Goal: Find specific page/section: Find specific page/section

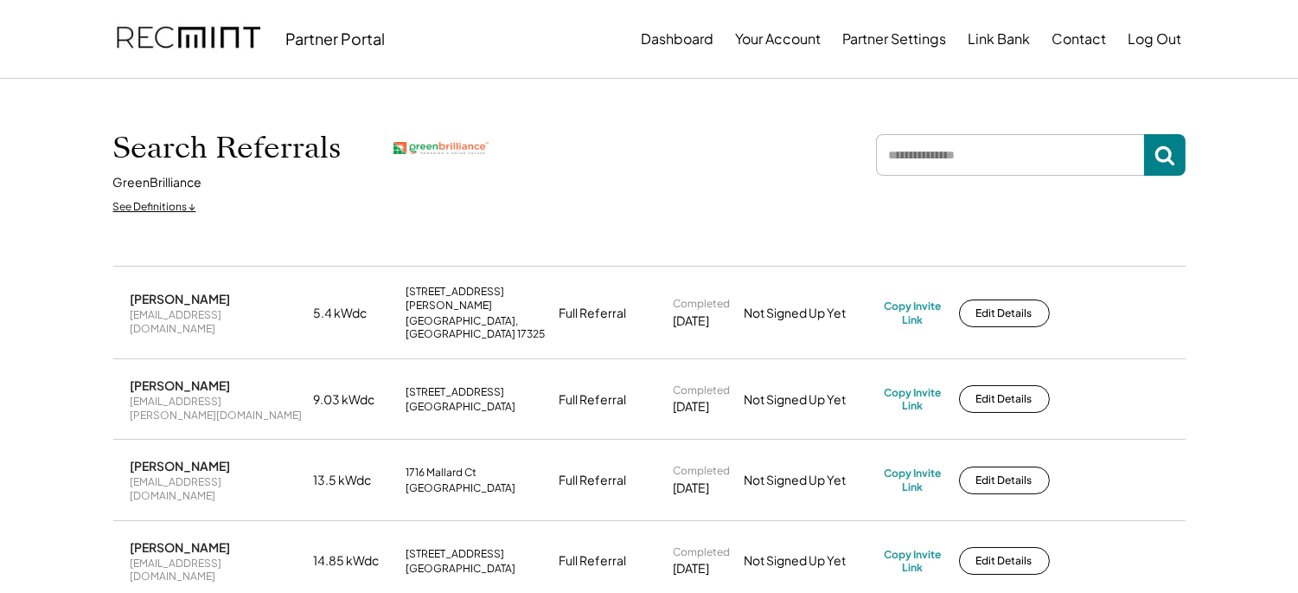
click at [205, 292] on div "[PERSON_NAME]" at bounding box center [181, 299] width 100 height 16
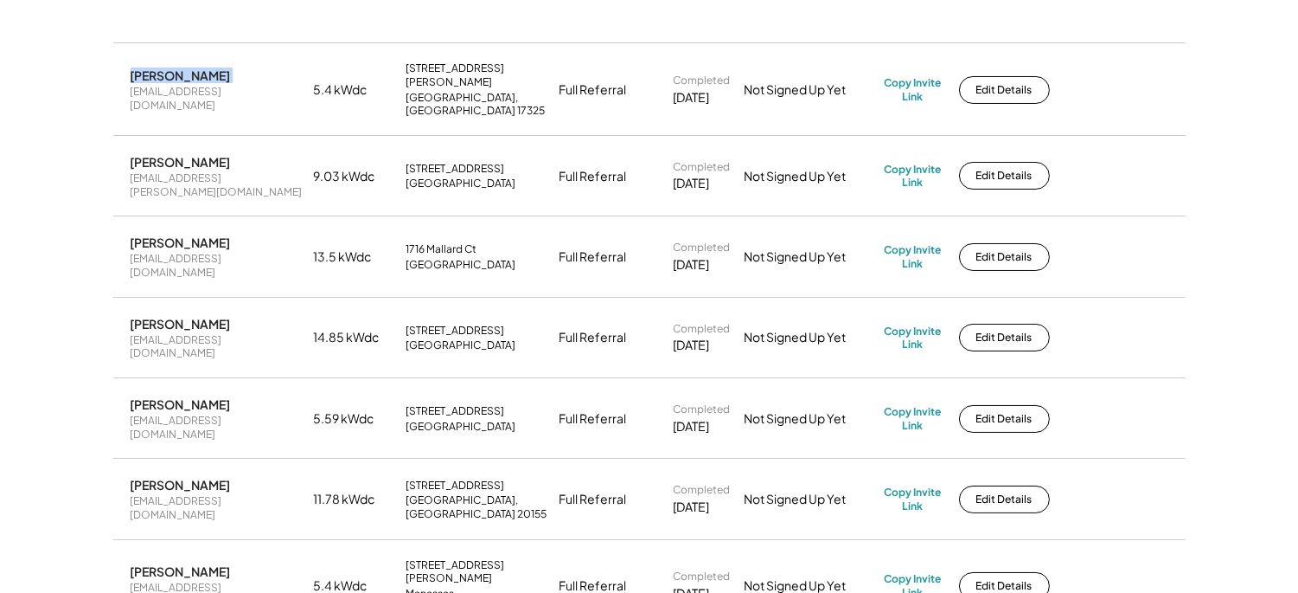
click at [154, 234] on div "[PERSON_NAME]" at bounding box center [181, 242] width 100 height 16
copy div "[PERSON_NAME]"
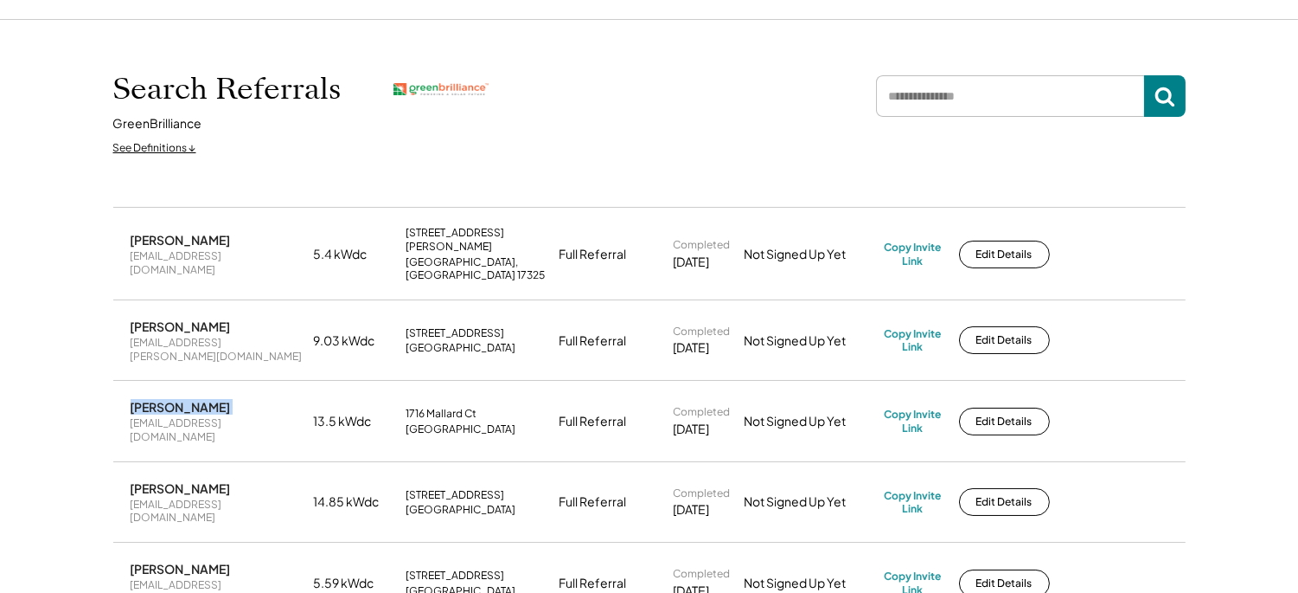
scroll to position [0, 0]
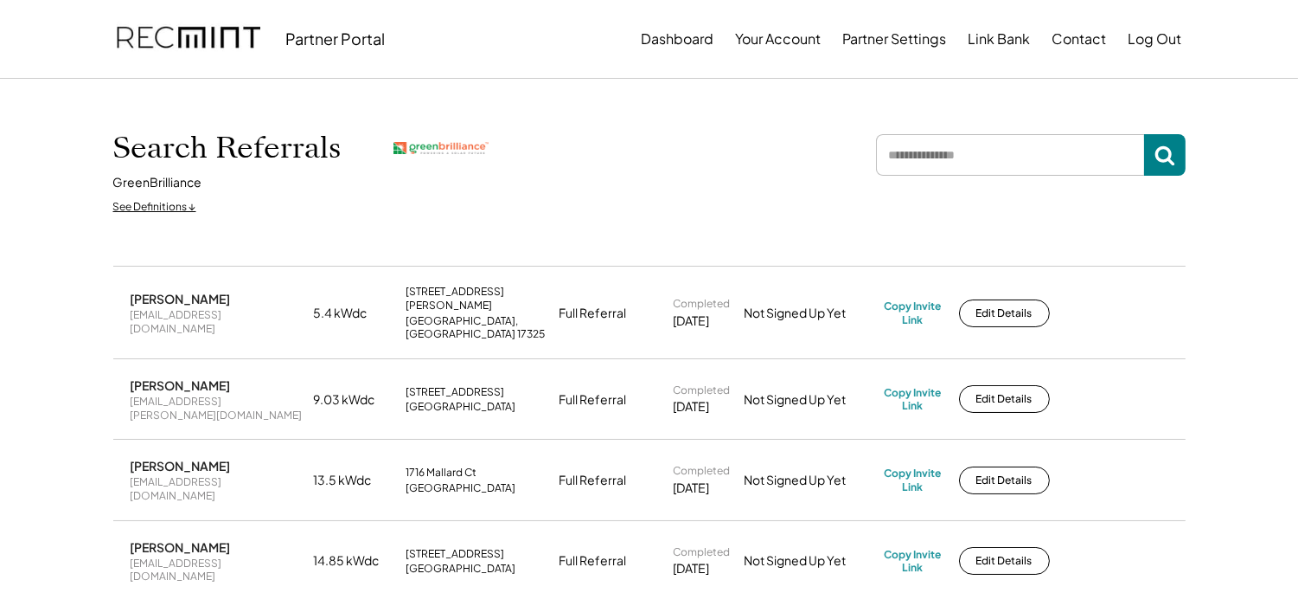
click at [152, 292] on div "[PERSON_NAME]" at bounding box center [181, 299] width 100 height 16
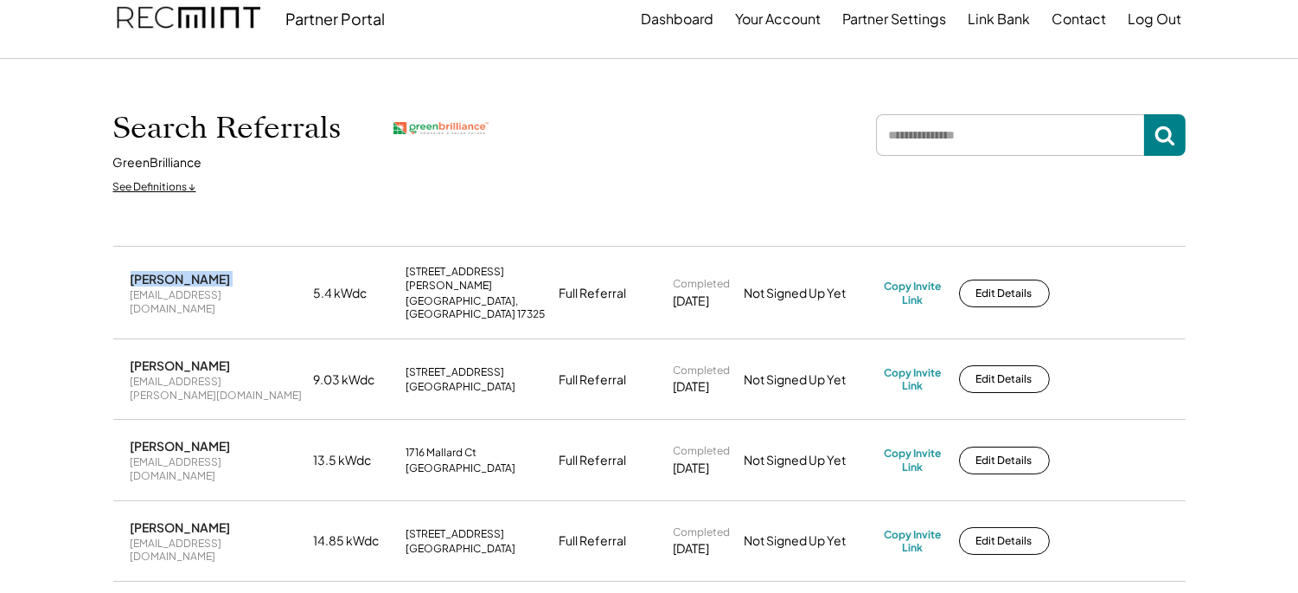
scroll to position [223, 0]
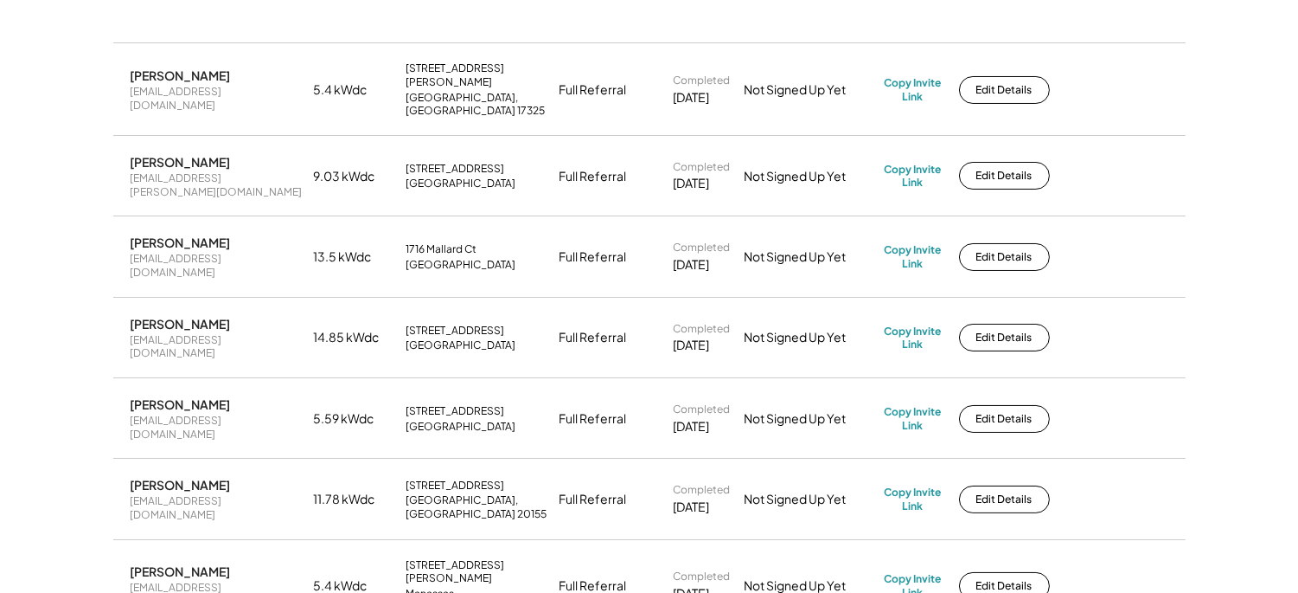
click at [158, 316] on div "[PERSON_NAME]" at bounding box center [181, 324] width 100 height 16
copy div "[PERSON_NAME]"
click at [149, 396] on div "[PERSON_NAME]" at bounding box center [181, 404] width 100 height 16
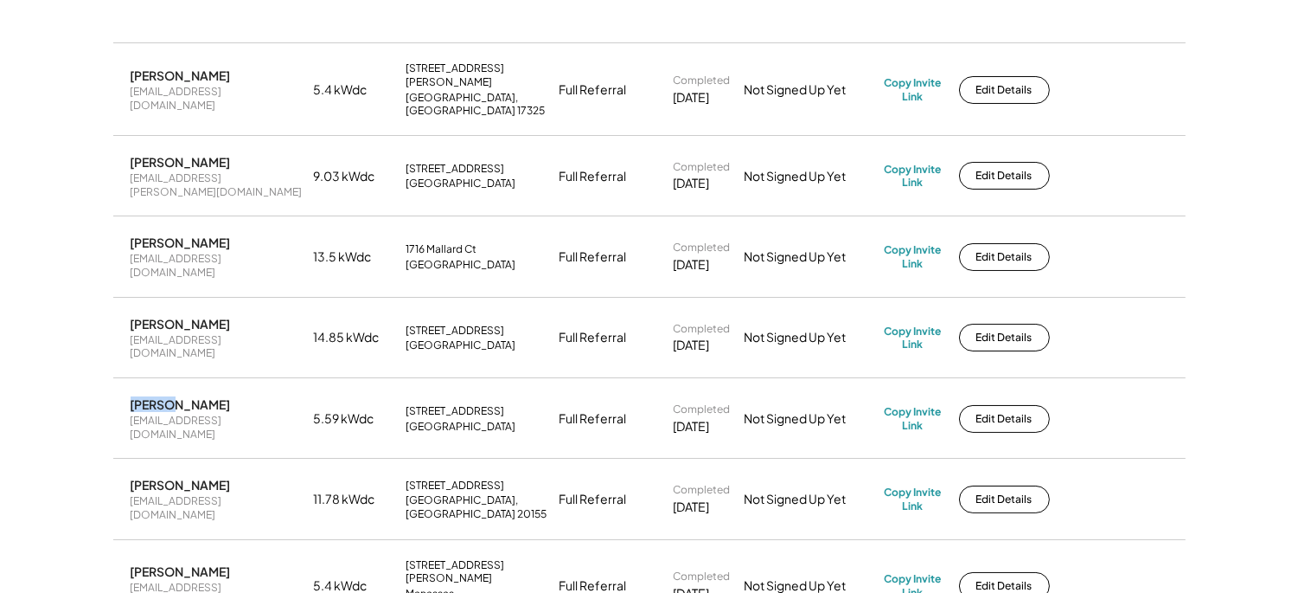
click at [149, 396] on div "[PERSON_NAME]" at bounding box center [181, 404] width 100 height 16
copy div "[PERSON_NAME]"
click at [174, 234] on div "[PERSON_NAME]" at bounding box center [181, 242] width 100 height 16
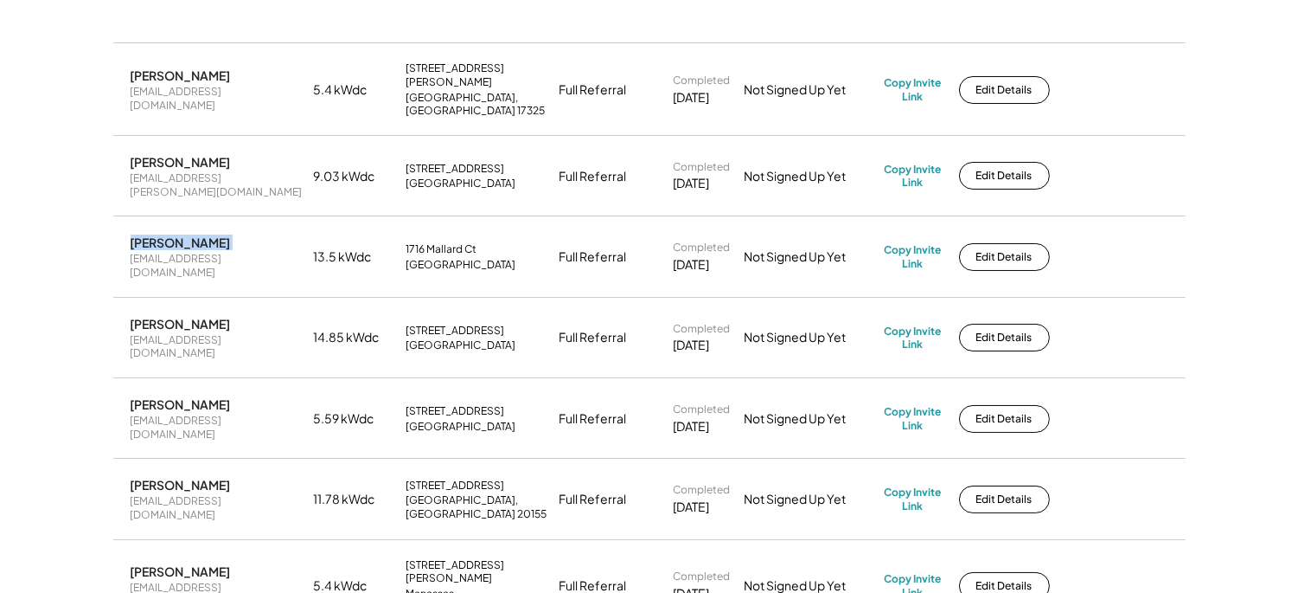
click at [174, 234] on div "[PERSON_NAME]" at bounding box center [181, 242] width 100 height 16
copy div "[PERSON_NAME]"
click at [159, 563] on div "[PERSON_NAME]" at bounding box center [181, 571] width 100 height 16
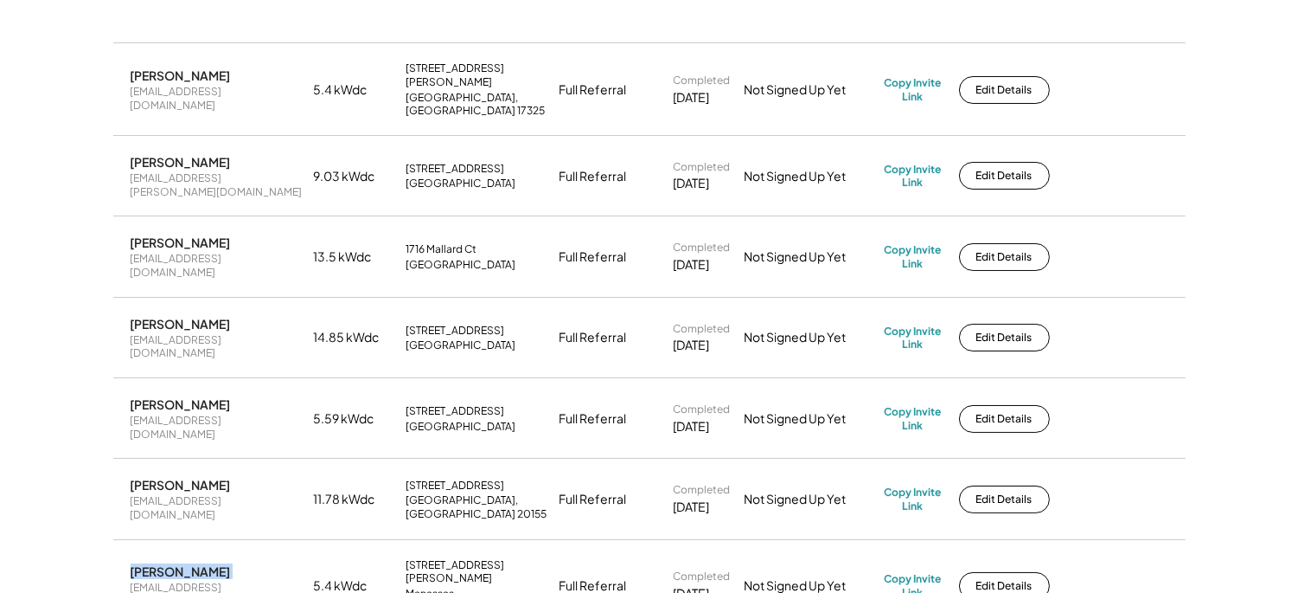
copy div "[PERSON_NAME]"
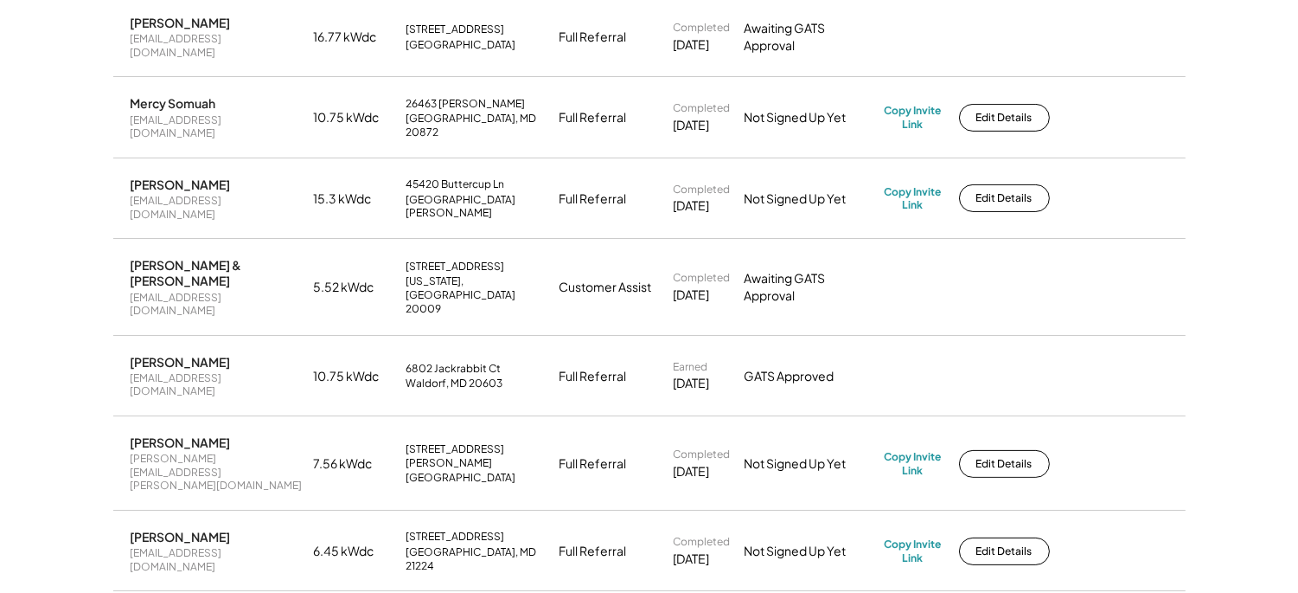
scroll to position [896, 0]
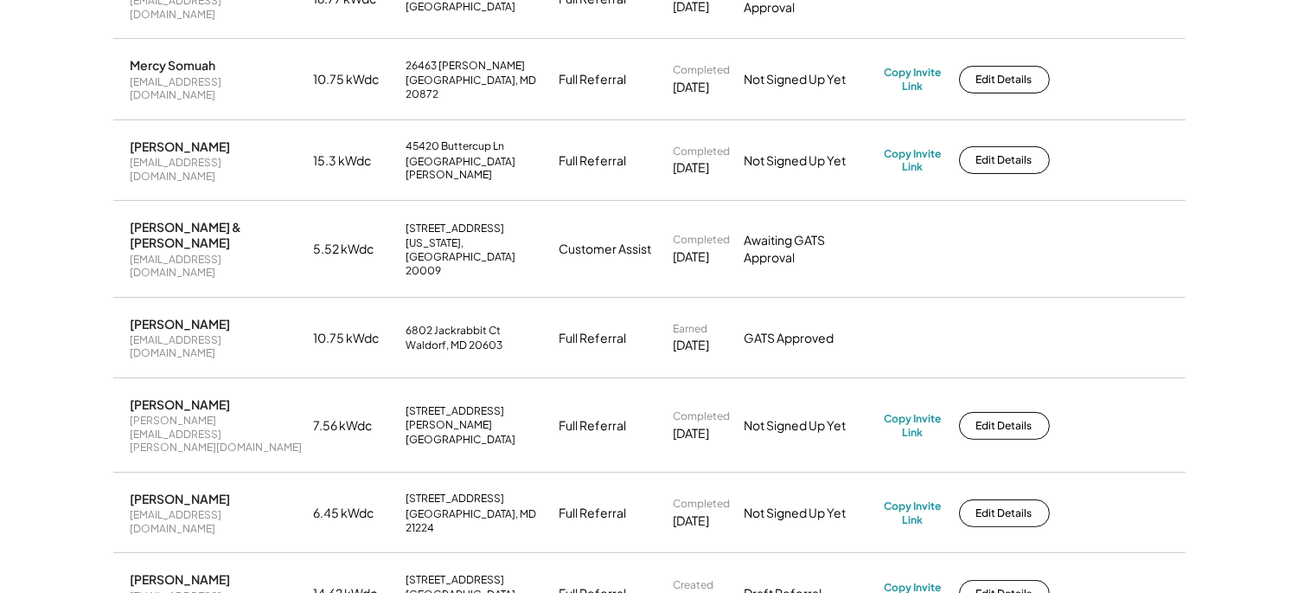
click at [694, 512] on div "[DATE]" at bounding box center [692, 520] width 36 height 17
click at [694, 592] on div "[DATE]" at bounding box center [692, 601] width 36 height 17
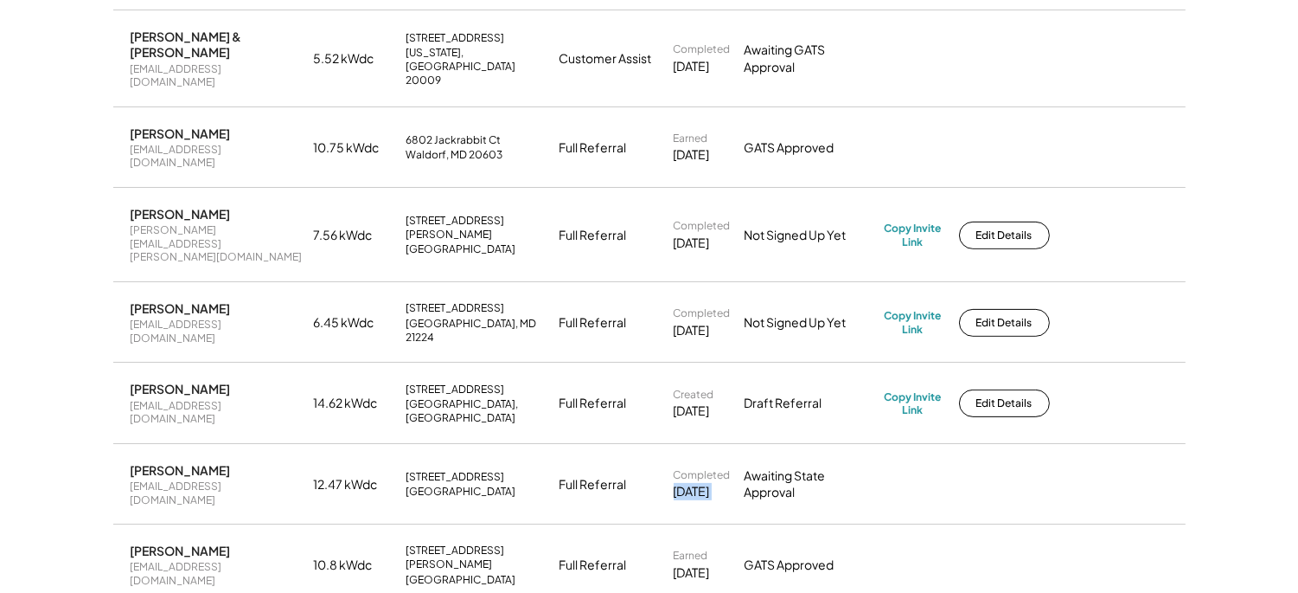
scroll to position [1121, 0]
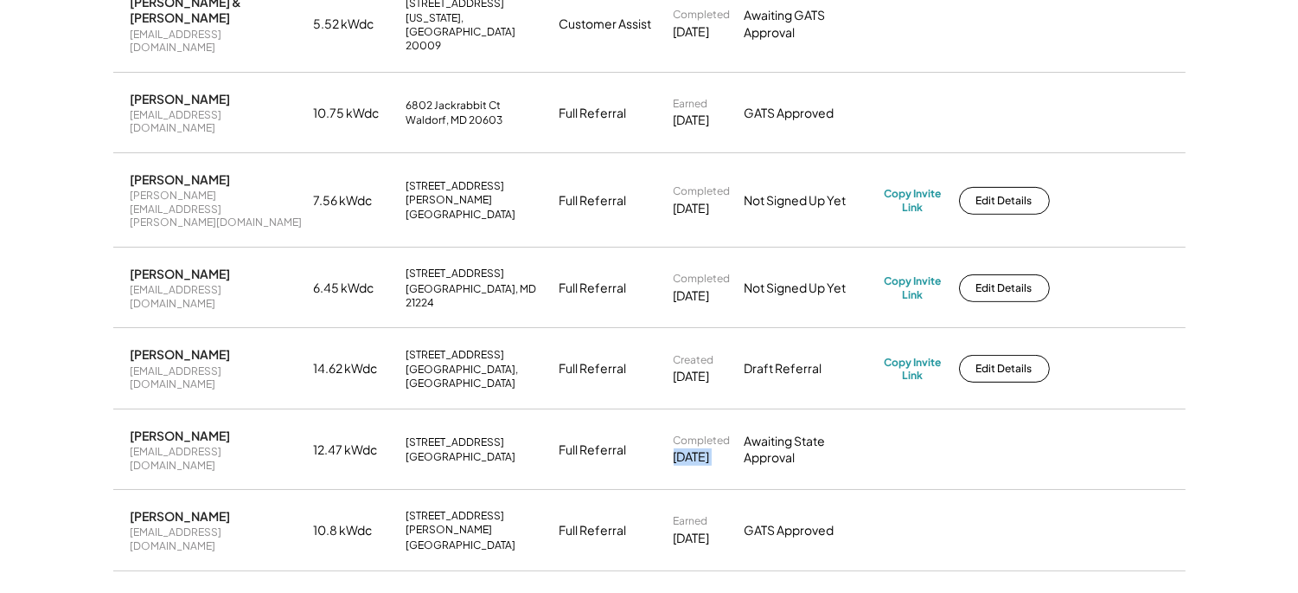
click at [702, 529] on div "[DATE]" at bounding box center [692, 537] width 36 height 17
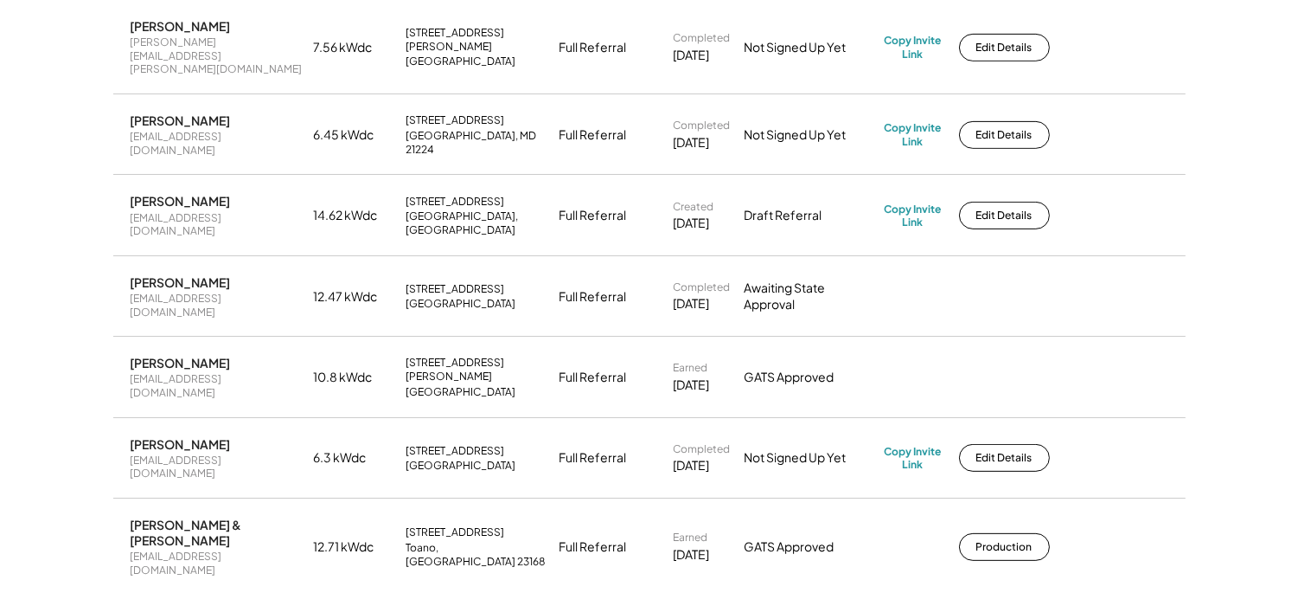
scroll to position [1345, 0]
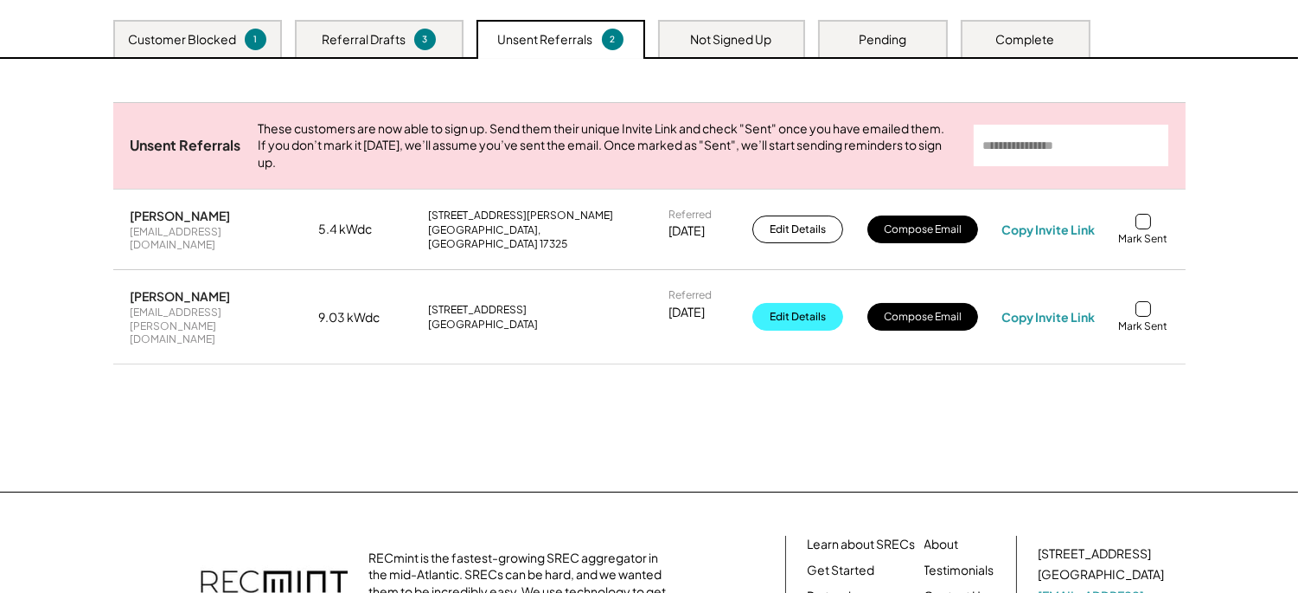
scroll to position [183, 0]
